Goal: Transaction & Acquisition: Purchase product/service

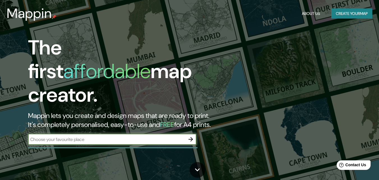
click at [128, 136] on input "text" at bounding box center [106, 139] width 157 height 6
type input "f"
type input "Fontibon Bogota"
click at [191, 136] on icon "button" at bounding box center [190, 139] width 7 height 7
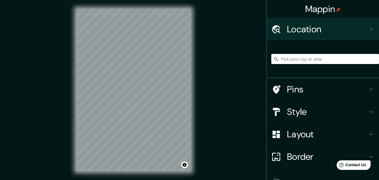
click at [296, 60] on input "Pick your city or area" at bounding box center [325, 59] width 108 height 10
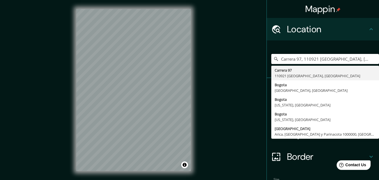
type input "Carrera 97, 110921 [GEOGRAPHIC_DATA], [GEOGRAPHIC_DATA]"
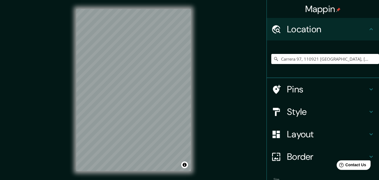
click at [345, 44] on div "Carrera 97, 110921 [GEOGRAPHIC_DATA], [GEOGRAPHIC_DATA] [STREET_ADDRESS] [GEOGR…" at bounding box center [323, 59] width 112 height 38
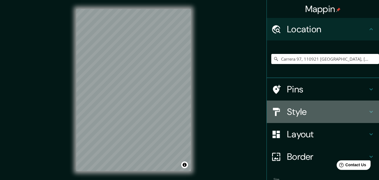
click at [334, 111] on h4 "Style" at bounding box center [327, 111] width 81 height 11
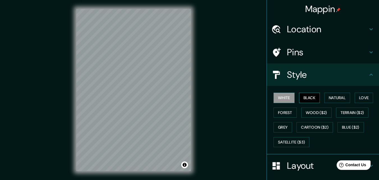
click at [306, 100] on button "Black" at bounding box center [309, 98] width 21 height 10
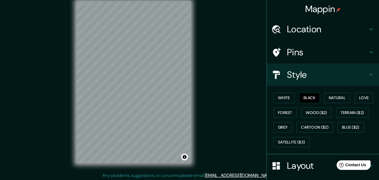
scroll to position [9, 0]
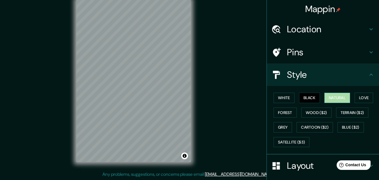
click at [341, 96] on button "Natural" at bounding box center [337, 98] width 26 height 10
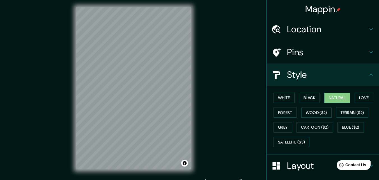
scroll to position [0, 0]
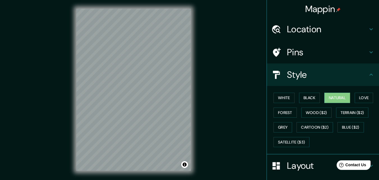
click at [365, 91] on div "White Black Natural Love Forest Wood ($2) Terrain ($2) Grey Cartoon ($2) Blue (…" at bounding box center [325, 119] width 108 height 59
click at [363, 99] on button "Love" at bounding box center [363, 98] width 19 height 10
click at [342, 97] on button "Natural" at bounding box center [337, 98] width 26 height 10
click at [303, 94] on button "Black" at bounding box center [309, 98] width 21 height 10
click at [273, 96] on button "White" at bounding box center [283, 98] width 21 height 10
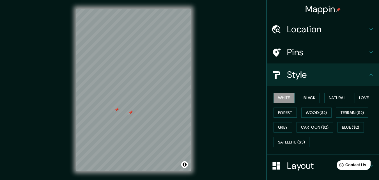
click at [294, 52] on h4 "Pins" at bounding box center [327, 52] width 81 height 11
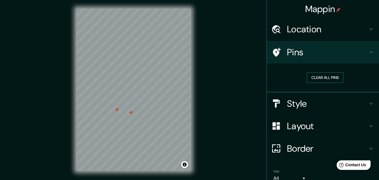
click at [315, 77] on button "Clear all pins" at bounding box center [325, 77] width 36 height 10
click at [318, 30] on h4 "Location" at bounding box center [327, 29] width 81 height 11
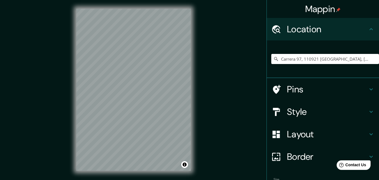
click at [294, 134] on h4 "Layout" at bounding box center [327, 133] width 81 height 11
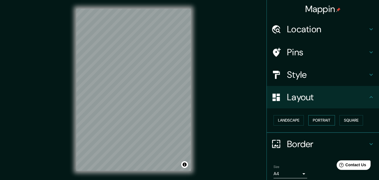
click at [309, 120] on button "Portrait" at bounding box center [321, 120] width 27 height 10
click at [290, 121] on button "Landscape" at bounding box center [288, 120] width 30 height 10
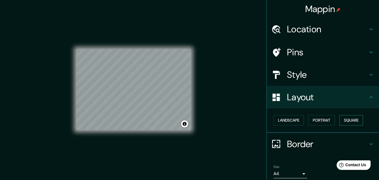
click at [346, 123] on button "Square" at bounding box center [351, 120] width 24 height 10
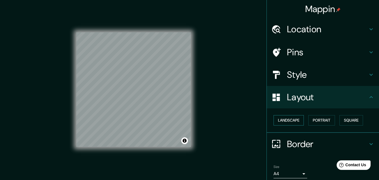
click at [273, 118] on button "Landscape" at bounding box center [288, 120] width 30 height 10
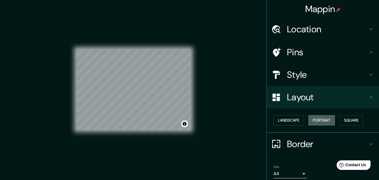
click at [318, 122] on button "Portrait" at bounding box center [321, 120] width 27 height 10
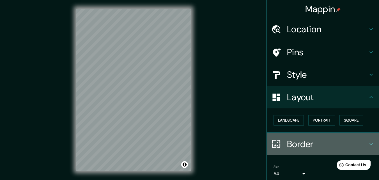
click at [306, 142] on h4 "Border" at bounding box center [327, 143] width 81 height 11
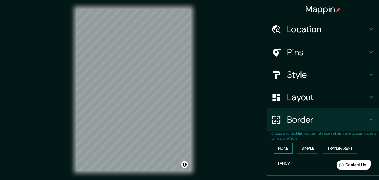
click at [284, 145] on button "None" at bounding box center [282, 148] width 19 height 10
click at [303, 146] on button "Simple" at bounding box center [307, 148] width 21 height 10
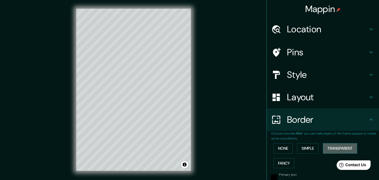
click at [326, 145] on button "Transparent" at bounding box center [340, 148] width 34 height 10
click at [285, 161] on button "Fancy" at bounding box center [283, 163] width 21 height 10
click at [282, 152] on button "None" at bounding box center [282, 148] width 19 height 10
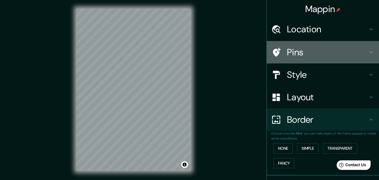
click at [370, 53] on icon at bounding box center [370, 52] width 7 height 7
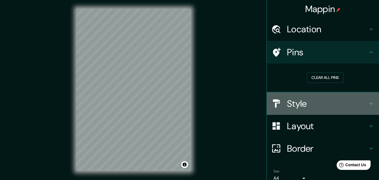
click at [355, 100] on h4 "Style" at bounding box center [327, 103] width 81 height 11
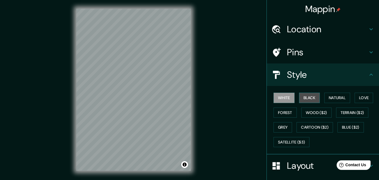
click at [301, 95] on button "Black" at bounding box center [309, 98] width 21 height 10
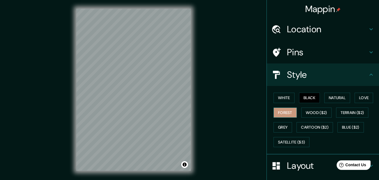
click at [279, 110] on button "Forest" at bounding box center [284, 112] width 23 height 10
click at [333, 100] on button "Natural" at bounding box center [337, 98] width 26 height 10
click at [309, 99] on button "Black" at bounding box center [309, 98] width 21 height 10
click at [345, 91] on div "White Black Natural Love Forest Wood ($2) Terrain ($2) Grey Cartoon ($2) Blue (…" at bounding box center [325, 119] width 108 height 59
click at [345, 103] on div "White Black Natural Love Forest Wood ($2) Terrain ($2) Grey Cartoon ($2) Blue (…" at bounding box center [325, 119] width 108 height 59
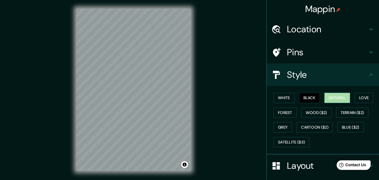
click at [335, 96] on button "Natural" at bounding box center [337, 98] width 26 height 10
click at [276, 94] on button "White" at bounding box center [283, 98] width 21 height 10
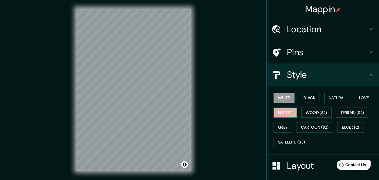
click at [283, 110] on button "Forest" at bounding box center [284, 112] width 23 height 10
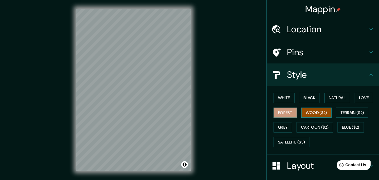
click at [313, 112] on button "Wood ($2)" at bounding box center [316, 112] width 30 height 10
click at [344, 109] on button "Terrain ($2)" at bounding box center [352, 112] width 33 height 10
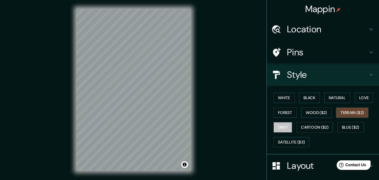
click at [276, 126] on button "Grey" at bounding box center [282, 127] width 19 height 10
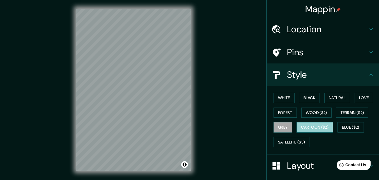
click at [315, 126] on button "Cartoon ($2)" at bounding box center [314, 127] width 36 height 10
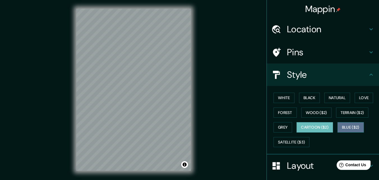
click at [351, 125] on button "Blue ($2)" at bounding box center [350, 127] width 26 height 10
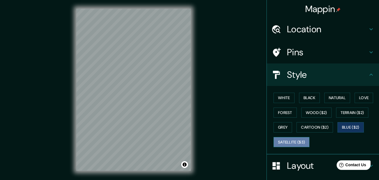
click at [295, 144] on button "Satellite ($3)" at bounding box center [291, 142] width 36 height 10
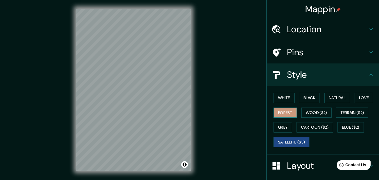
click at [284, 116] on button "Forest" at bounding box center [284, 112] width 23 height 10
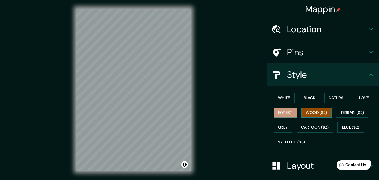
click at [316, 114] on button "Wood ($2)" at bounding box center [316, 112] width 30 height 10
click at [343, 110] on button "Terrain ($2)" at bounding box center [352, 112] width 33 height 10
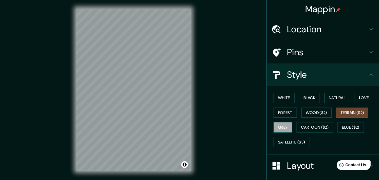
click at [283, 124] on button "Grey" at bounding box center [282, 127] width 19 height 10
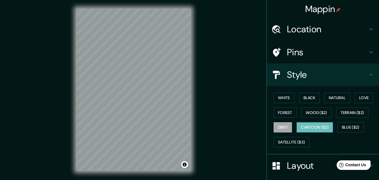
click at [307, 123] on button "Cartoon ($2)" at bounding box center [314, 127] width 36 height 10
click at [354, 123] on button "Blue ($2)" at bounding box center [350, 127] width 26 height 10
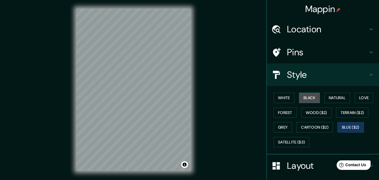
click at [308, 96] on button "Black" at bounding box center [309, 98] width 21 height 10
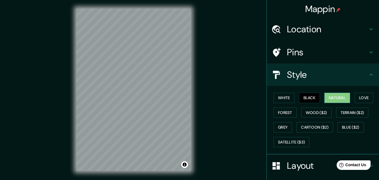
click at [332, 97] on button "Natural" at bounding box center [337, 98] width 26 height 10
click at [247, 55] on div "Mappin Location Carrera [GEOGRAPHIC_DATA], [GEOGRAPHIC_DATA] [STREET_ADDRESS] […" at bounding box center [189, 94] width 379 height 189
